Goal: Find specific page/section: Find specific page/section

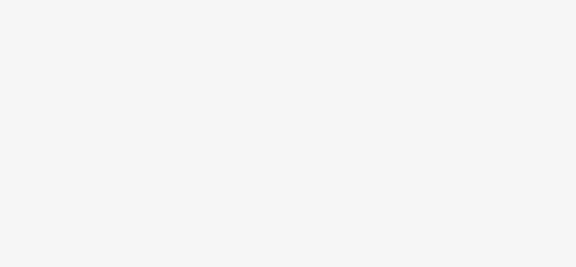
scroll to position [47, 0]
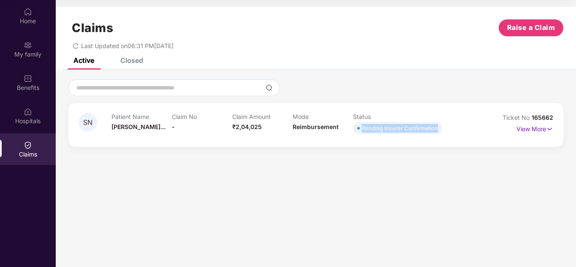
drag, startPoint x: 361, startPoint y: 130, endPoint x: 438, endPoint y: 131, distance: 77.2
click at [438, 131] on span "Pending Insurer Confirmation" at bounding box center [397, 128] width 89 height 12
click at [551, 130] on img at bounding box center [549, 128] width 7 height 9
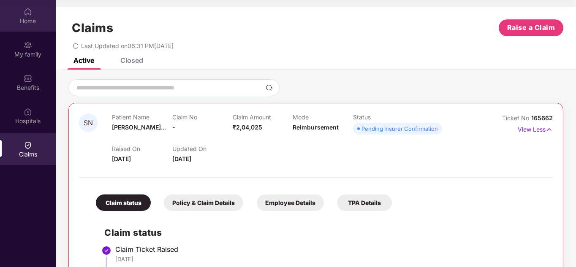
click at [24, 20] on div "Home" at bounding box center [28, 21] width 56 height 8
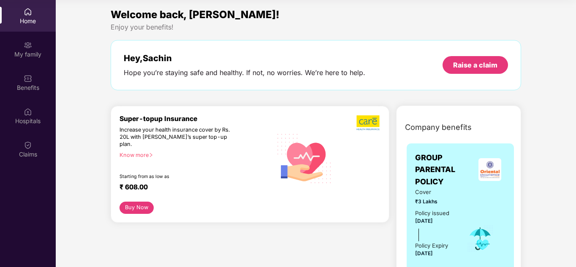
click at [24, 47] on img at bounding box center [28, 45] width 8 height 8
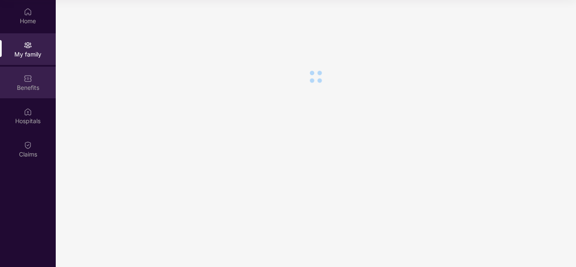
click at [27, 73] on div at bounding box center [28, 77] width 8 height 8
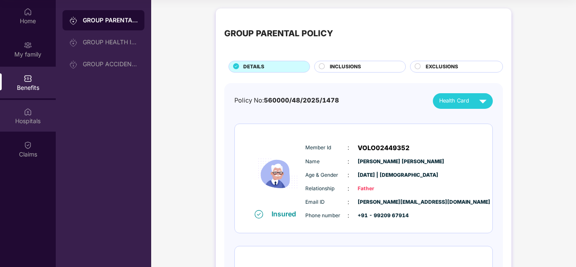
click at [31, 116] on div "Hospitals" at bounding box center [28, 116] width 56 height 32
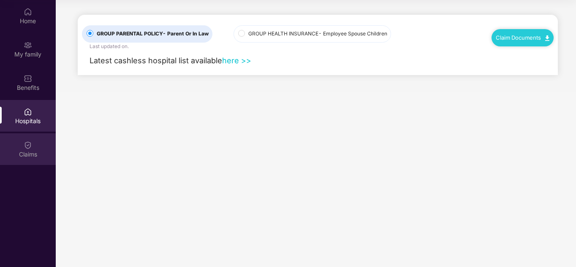
click at [28, 149] on img at bounding box center [28, 145] width 8 height 8
